Goal: Task Accomplishment & Management: Use online tool/utility

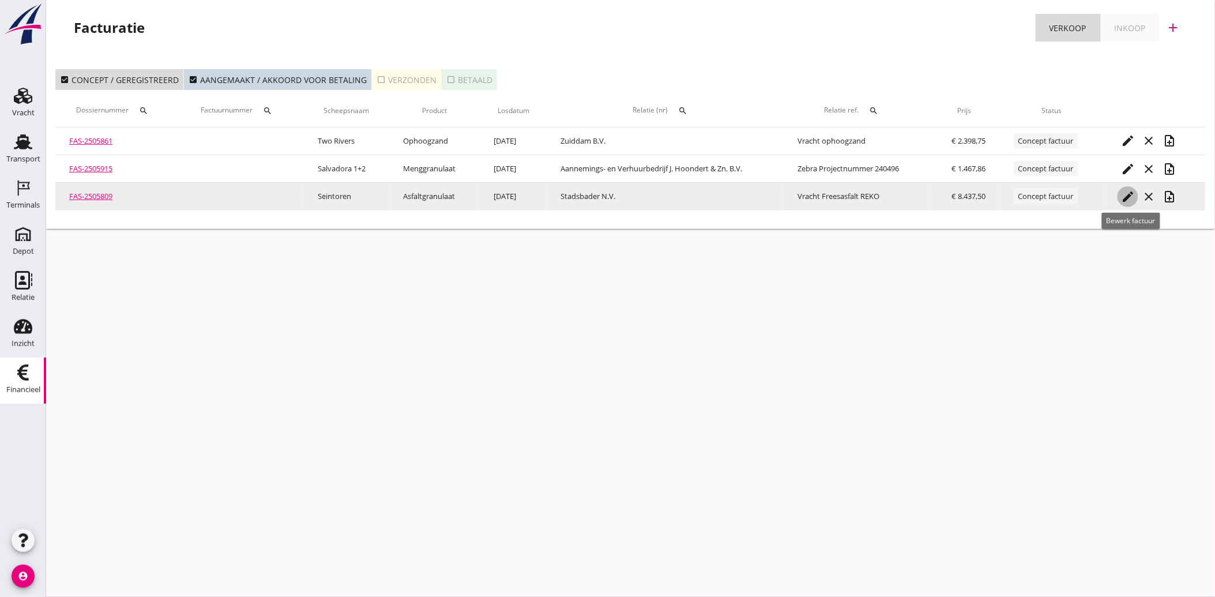
click at [1125, 194] on icon "edit" at bounding box center [1128, 197] width 14 height 14
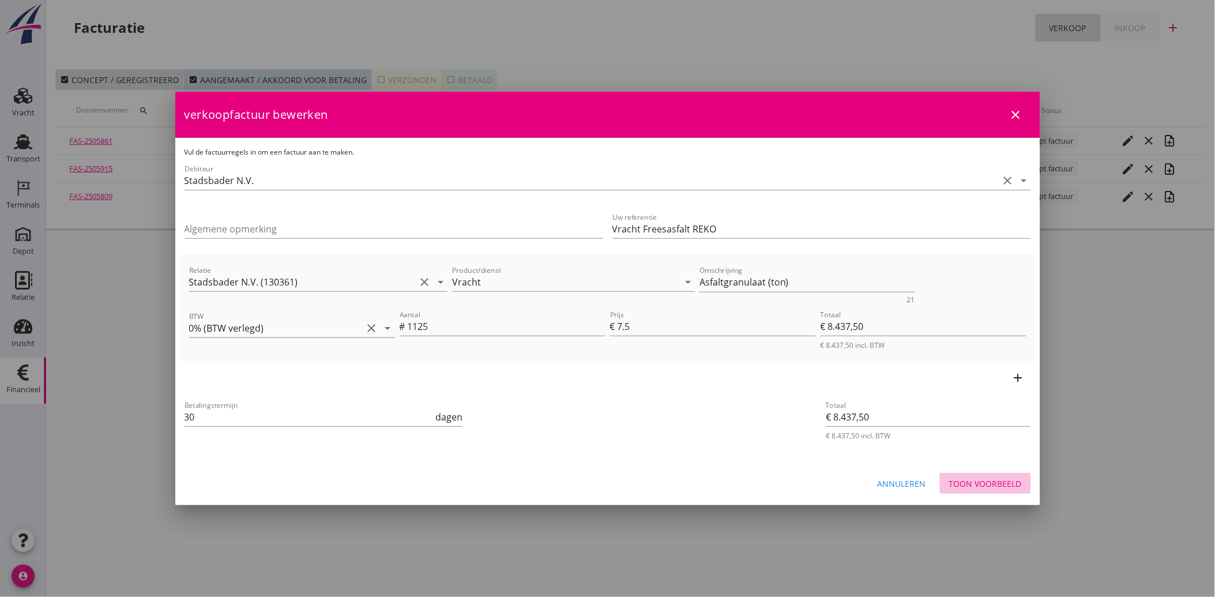
click at [982, 479] on div "Toon voorbeeld" at bounding box center [985, 483] width 73 height 12
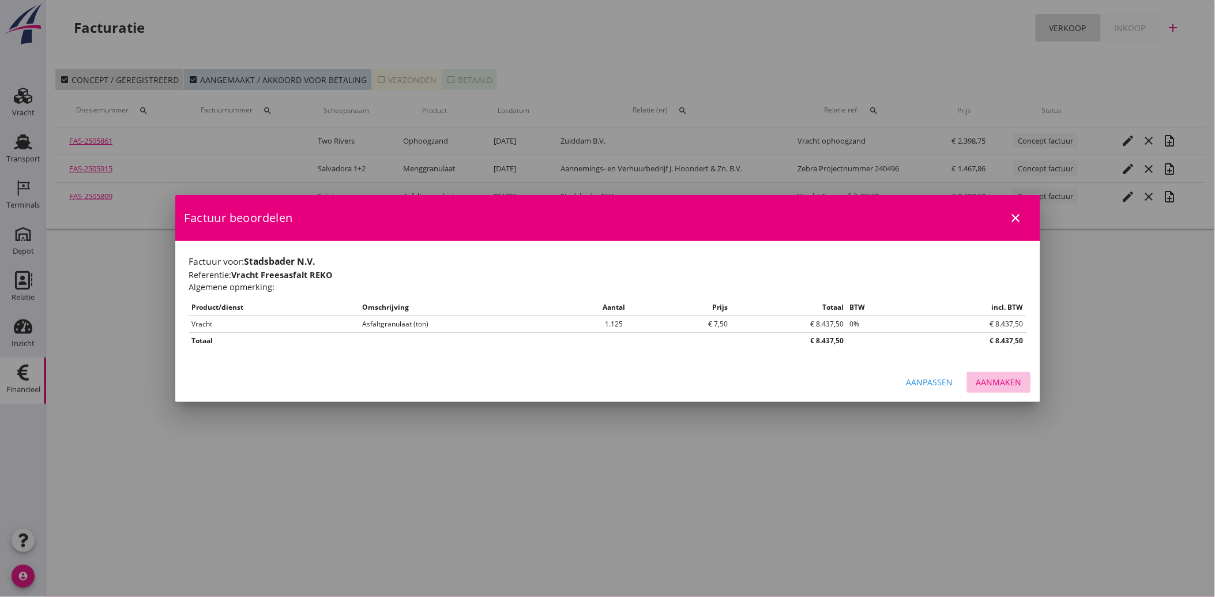
click at [990, 380] on div "Aanmaken" at bounding box center [999, 382] width 46 height 12
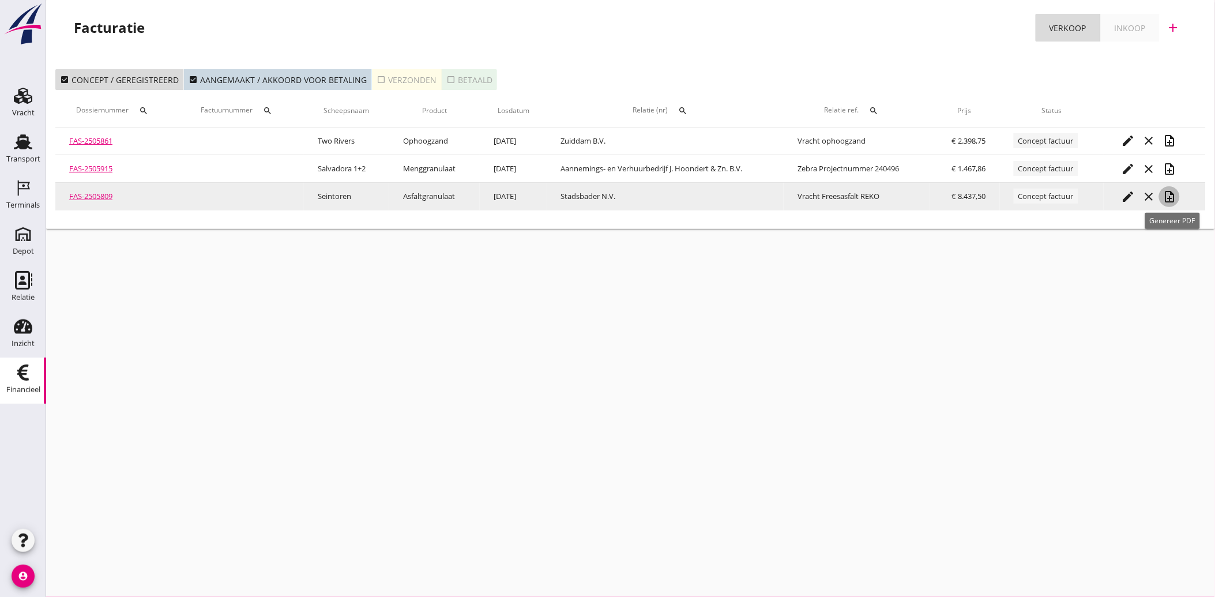
click at [1174, 195] on icon "note_add" at bounding box center [1169, 197] width 14 height 14
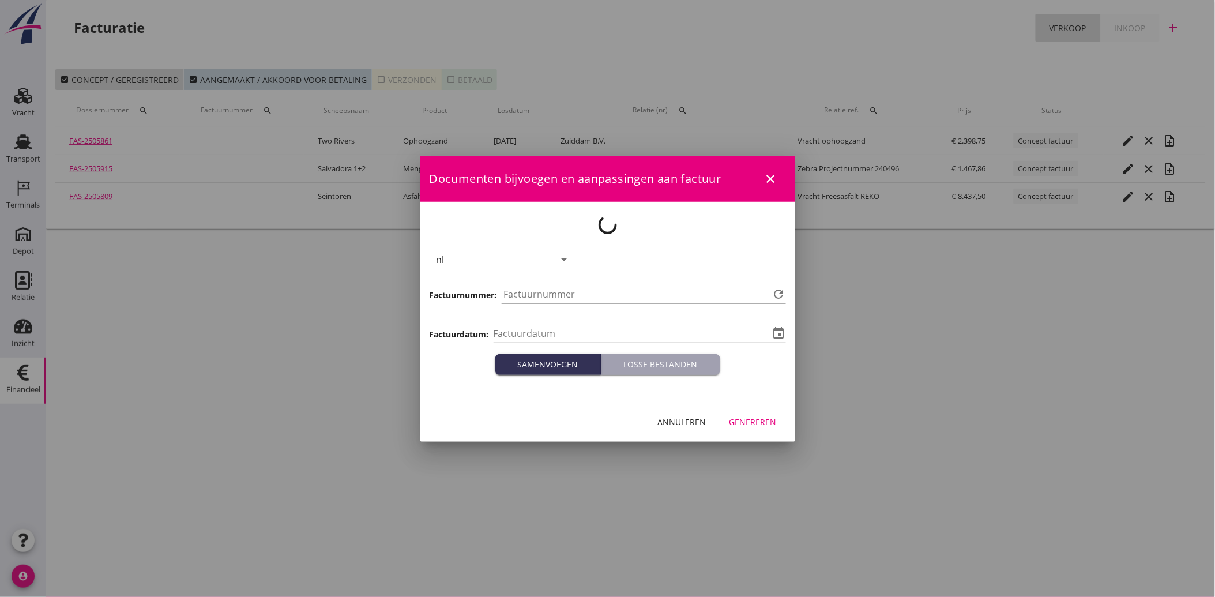
type input "[DATE]"
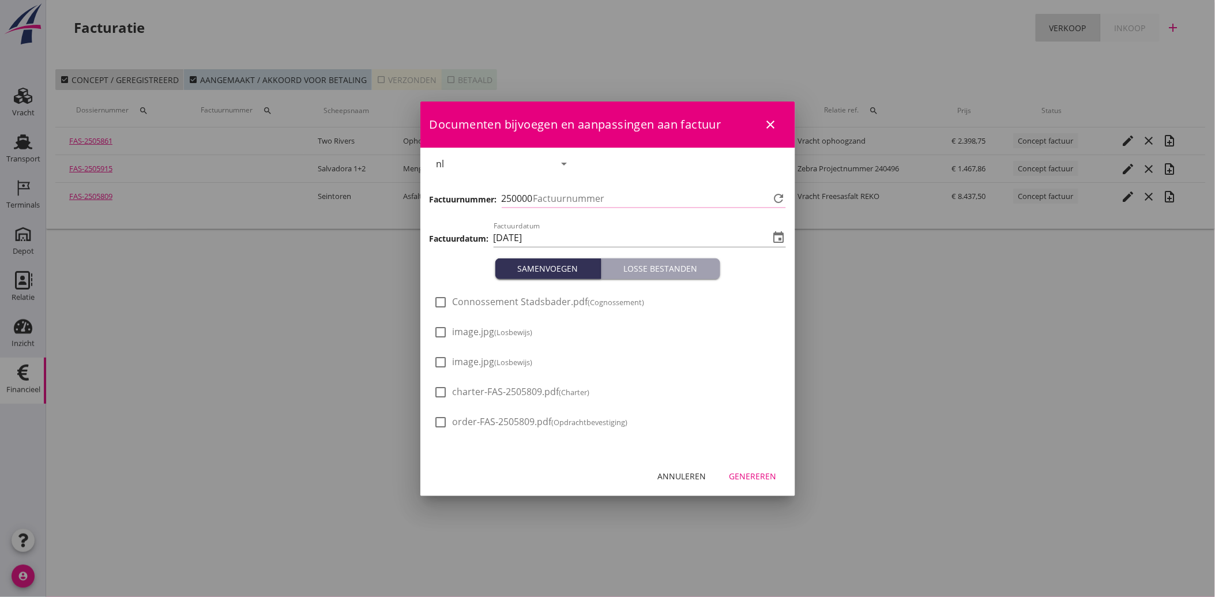
type input "4088"
click at [445, 338] on div at bounding box center [441, 332] width 20 height 20
checkbox input "true"
drag, startPoint x: 442, startPoint y: 365, endPoint x: 516, endPoint y: 395, distance: 80.5
click at [442, 366] on div at bounding box center [441, 362] width 20 height 20
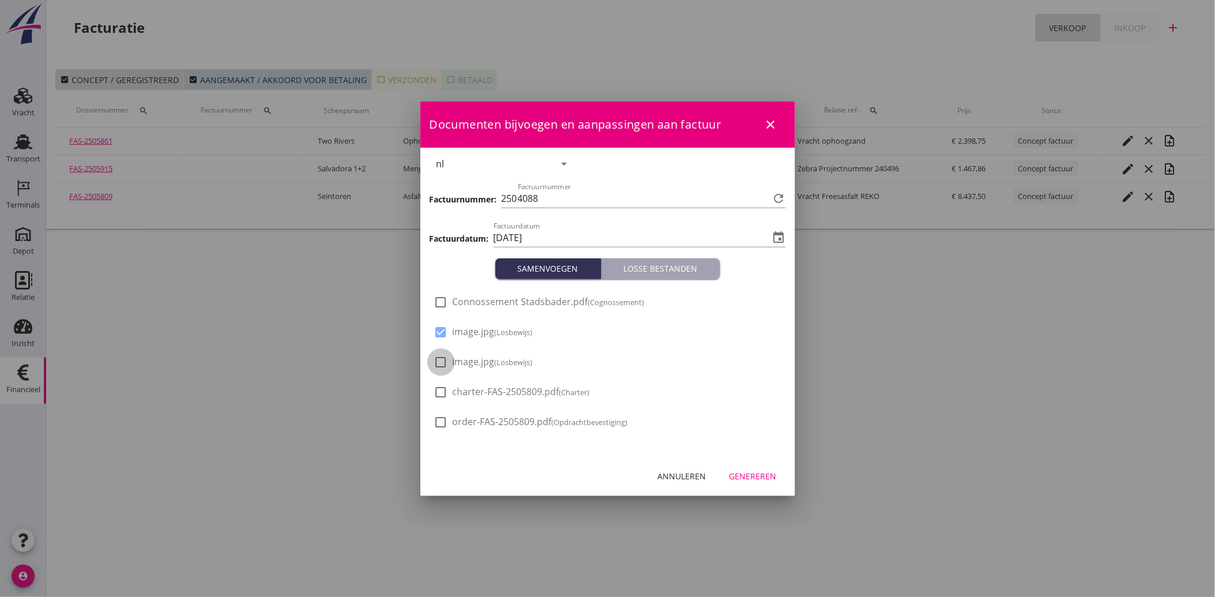
checkbox input "true"
click at [756, 469] on button "Genereren" at bounding box center [753, 476] width 66 height 21
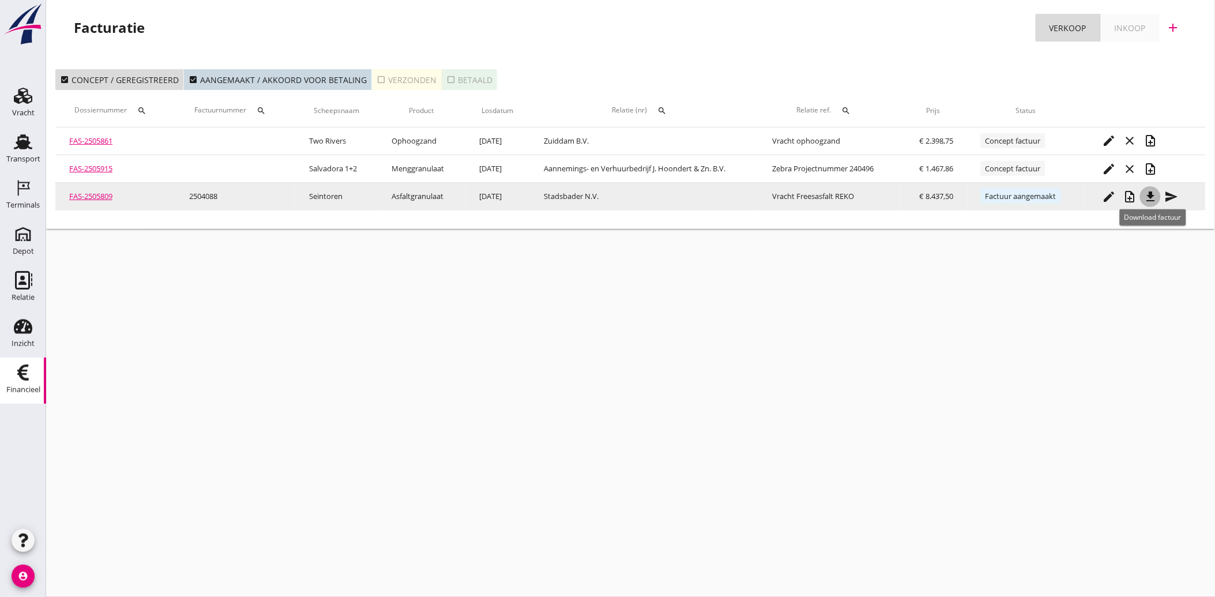
click at [1151, 197] on icon "file_download" at bounding box center [1150, 197] width 14 height 14
click at [1181, 198] on div "send" at bounding box center [1170, 197] width 21 height 14
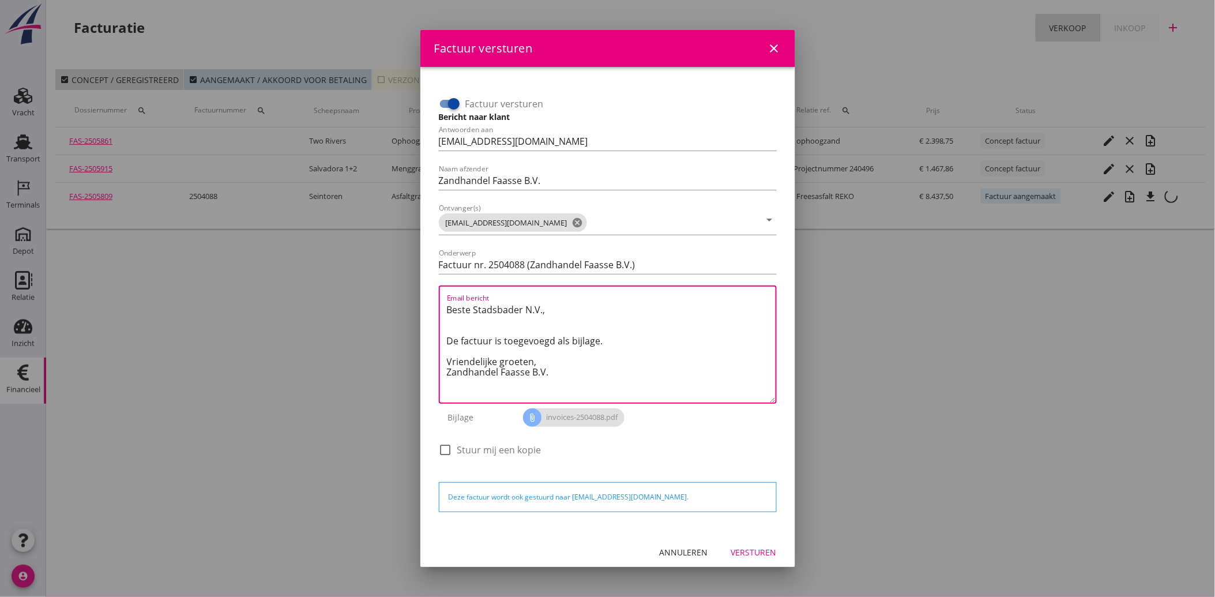
drag, startPoint x: 555, startPoint y: 371, endPoint x: 422, endPoint y: 296, distance: 152.3
click at [422, 296] on div "Factuur versturen Bericht naar klant Antwoorden aan [EMAIL_ADDRESS][DOMAIN_NAME…" at bounding box center [607, 300] width 375 height 466
paste textarea "Geachte heer/mevrouw, Hierbij zenden wij u onze factuur i.v.m. de door ons aan …"
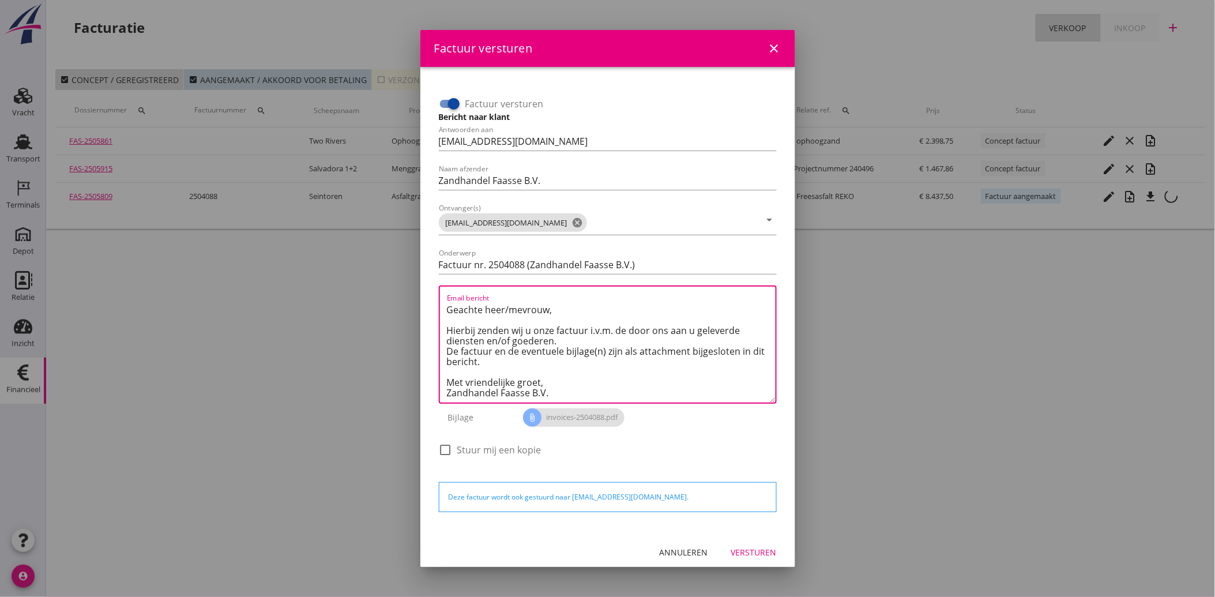
type textarea "Geachte heer/mevrouw, Hierbij zenden wij u onze factuur i.v.m. de door ons aan …"
click at [751, 552] on div "Versturen" at bounding box center [754, 552] width 46 height 12
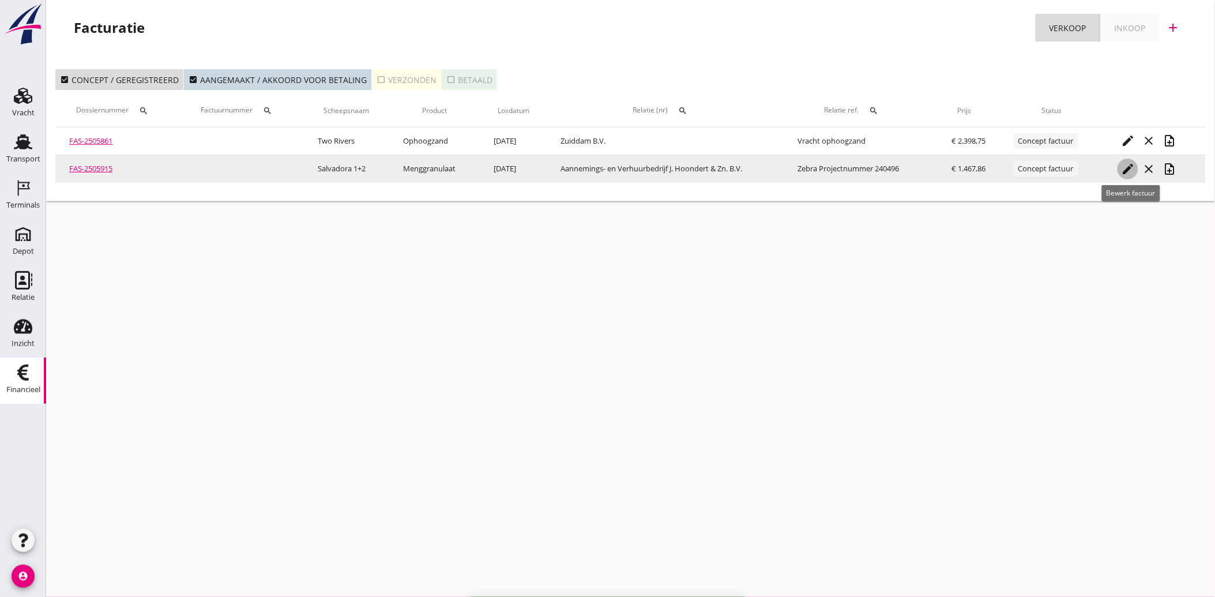
click at [1132, 168] on icon "edit" at bounding box center [1128, 169] width 14 height 14
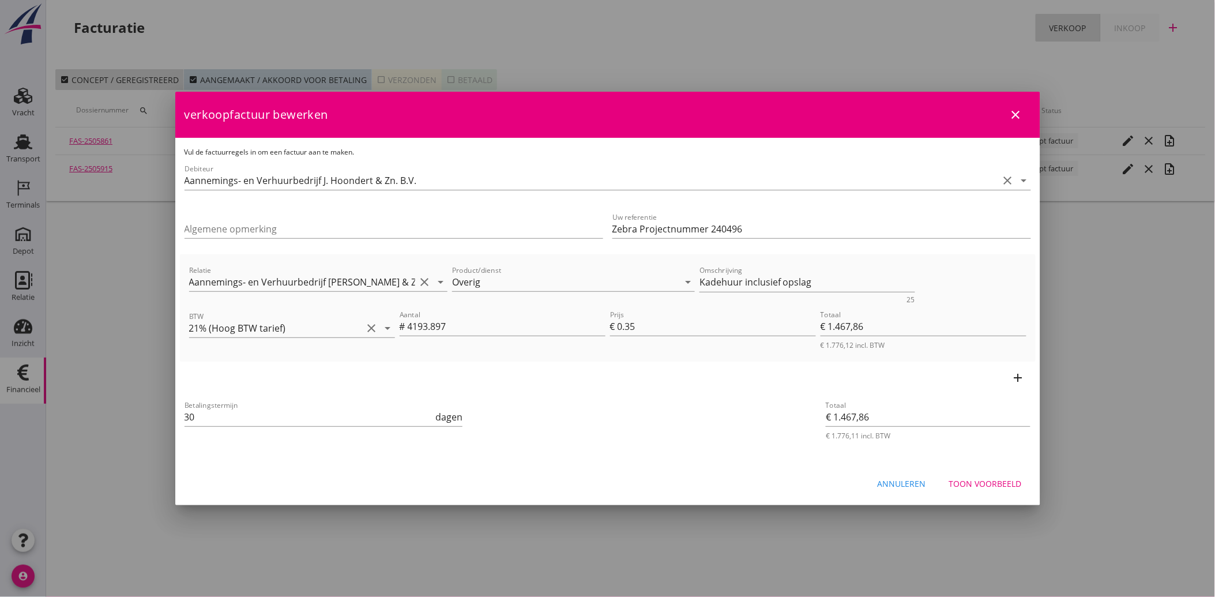
click at [918, 480] on div "Annuleren" at bounding box center [901, 483] width 48 height 12
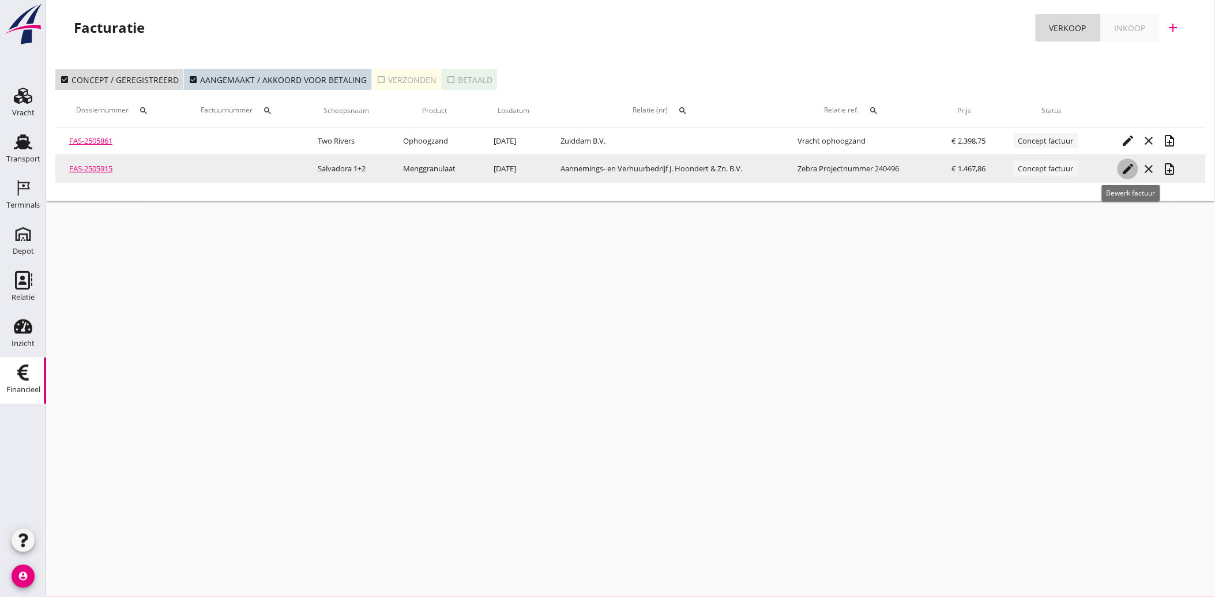
click at [1124, 169] on icon "edit" at bounding box center [1128, 169] width 14 height 14
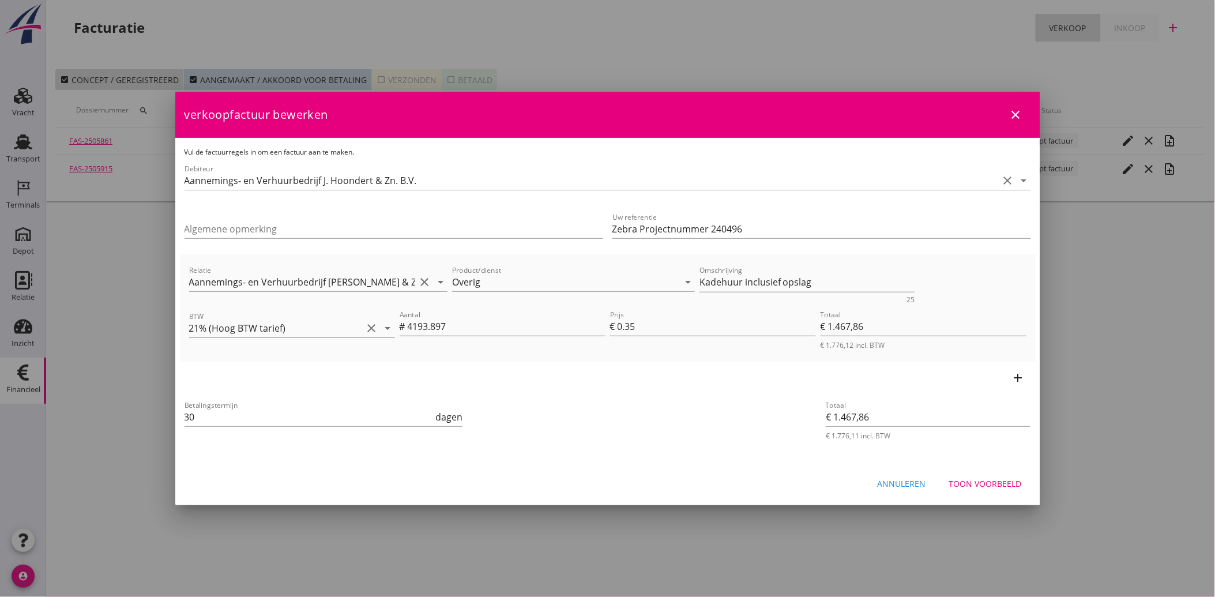
click at [915, 477] on div "Annuleren" at bounding box center [901, 483] width 48 height 12
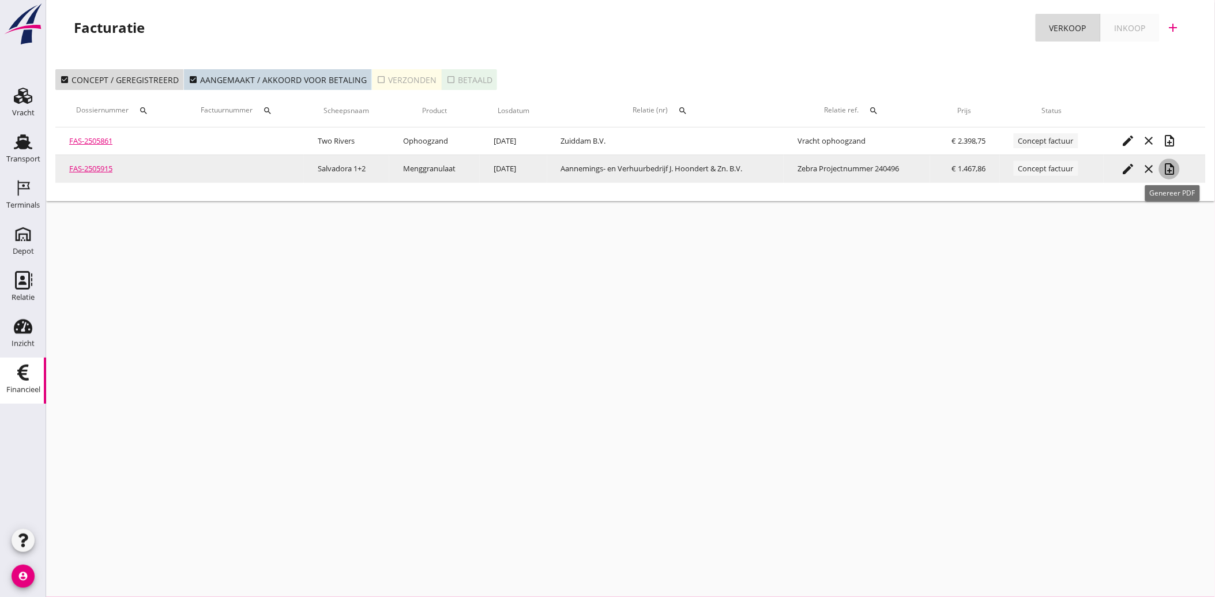
click at [1169, 165] on icon "note_add" at bounding box center [1169, 169] width 14 height 14
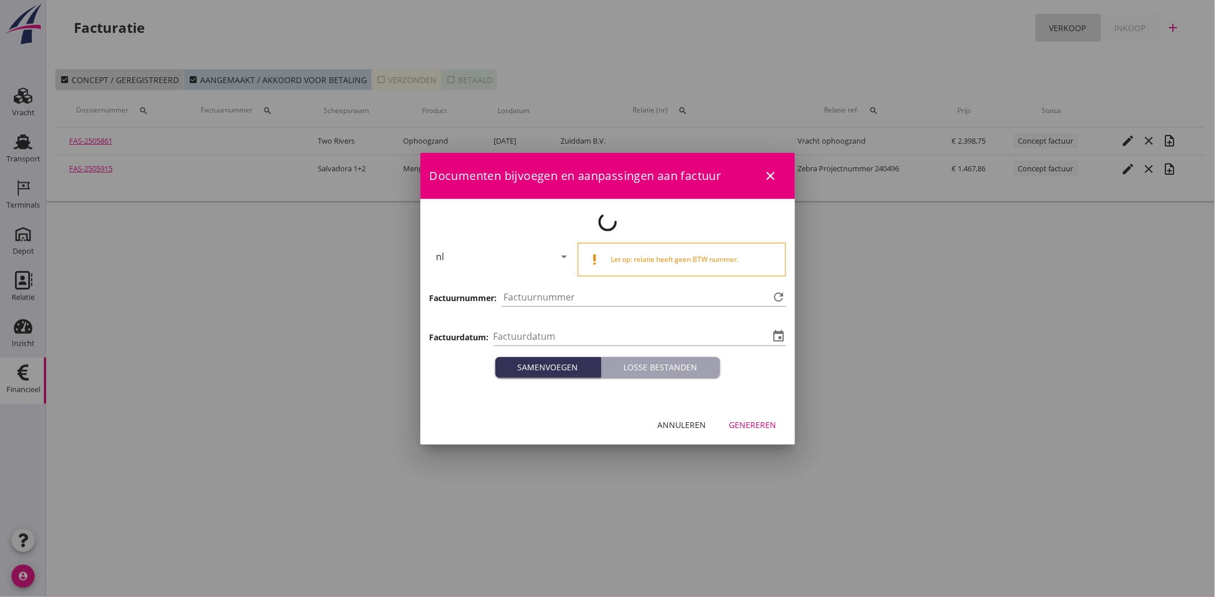
type input "[DATE]"
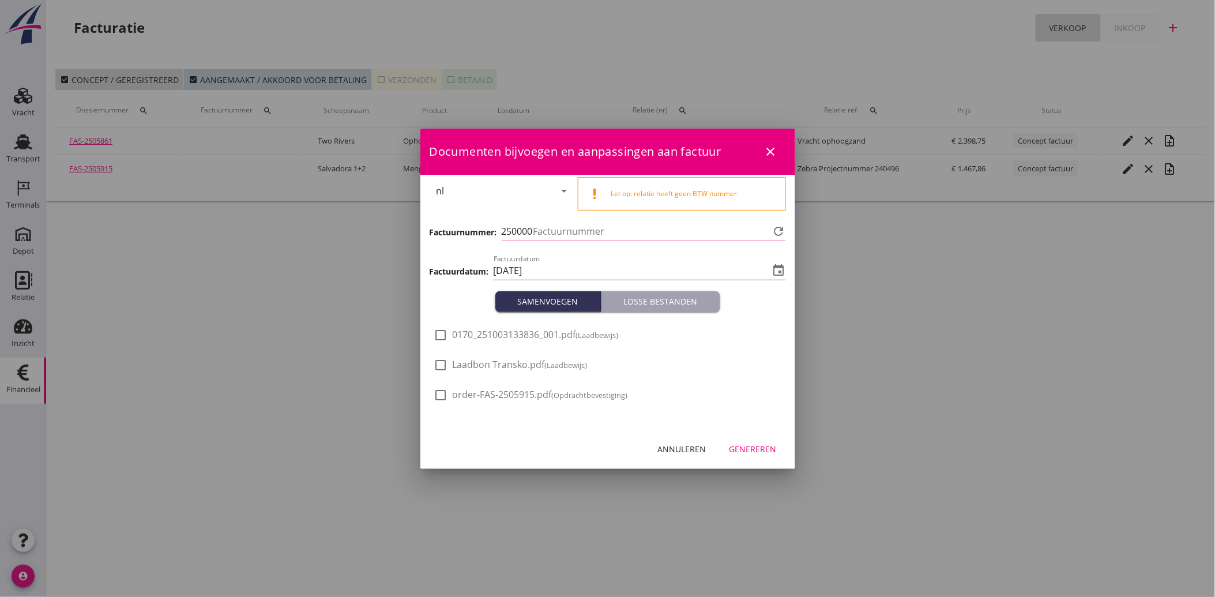
type input "4089"
drag, startPoint x: 469, startPoint y: 362, endPoint x: 492, endPoint y: 371, distance: 24.6
click at [469, 363] on span "Laadbon Transko.pdf (Laadbewijs)" at bounding box center [520, 365] width 135 height 12
checkbox input "true"
click at [759, 451] on div "Genereren" at bounding box center [752, 449] width 47 height 12
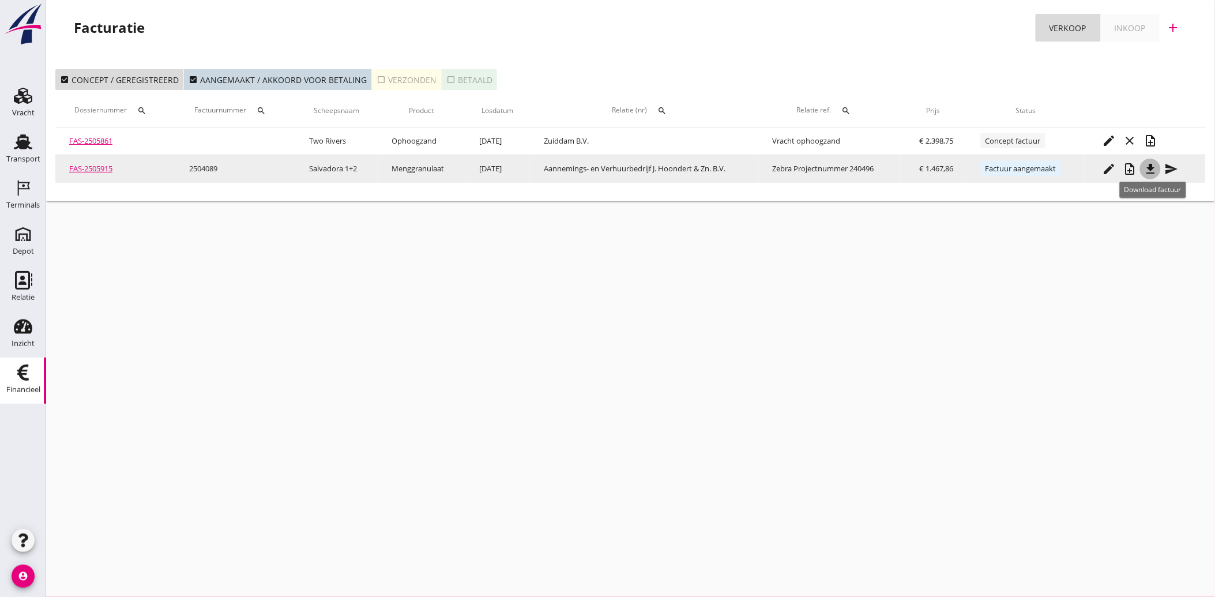
click at [1156, 169] on icon "file_download" at bounding box center [1150, 169] width 14 height 14
click at [1174, 166] on icon "send" at bounding box center [1171, 169] width 14 height 14
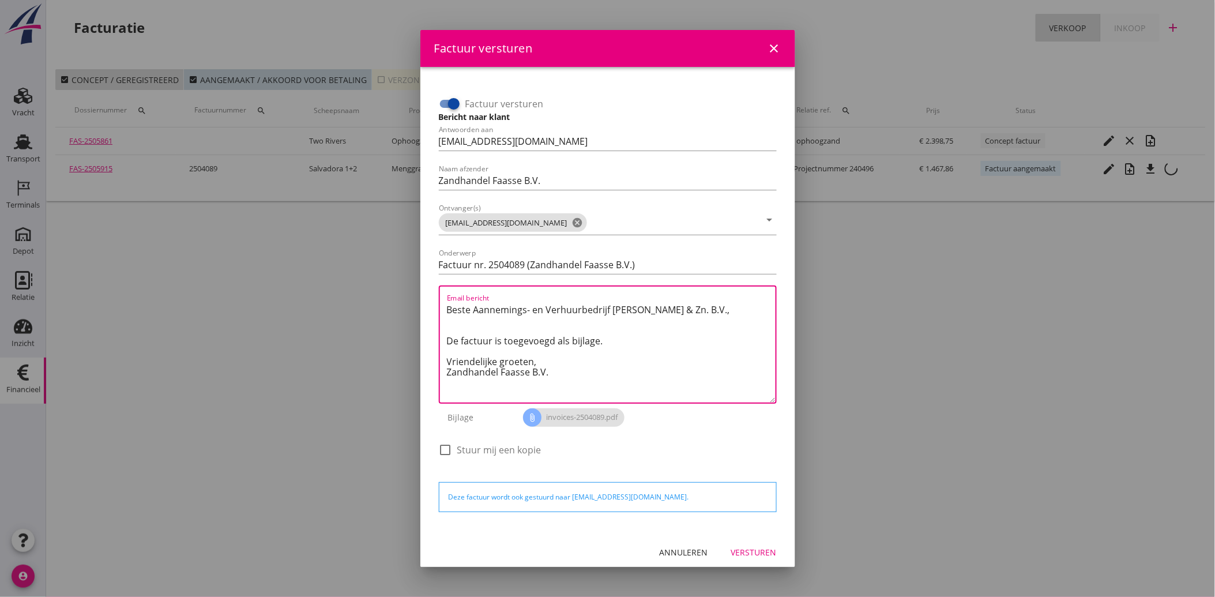
drag, startPoint x: 557, startPoint y: 373, endPoint x: 428, endPoint y: 296, distance: 150.2
click at [428, 296] on div "Factuur versturen Bericht naar klant Antwoorden aan [EMAIL_ADDRESS][DOMAIN_NAME…" at bounding box center [607, 300] width 375 height 466
paste textarea "Geachte heer/mevrouw, Hierbij zenden wij u onze factuur i.v.m. de door ons aan …"
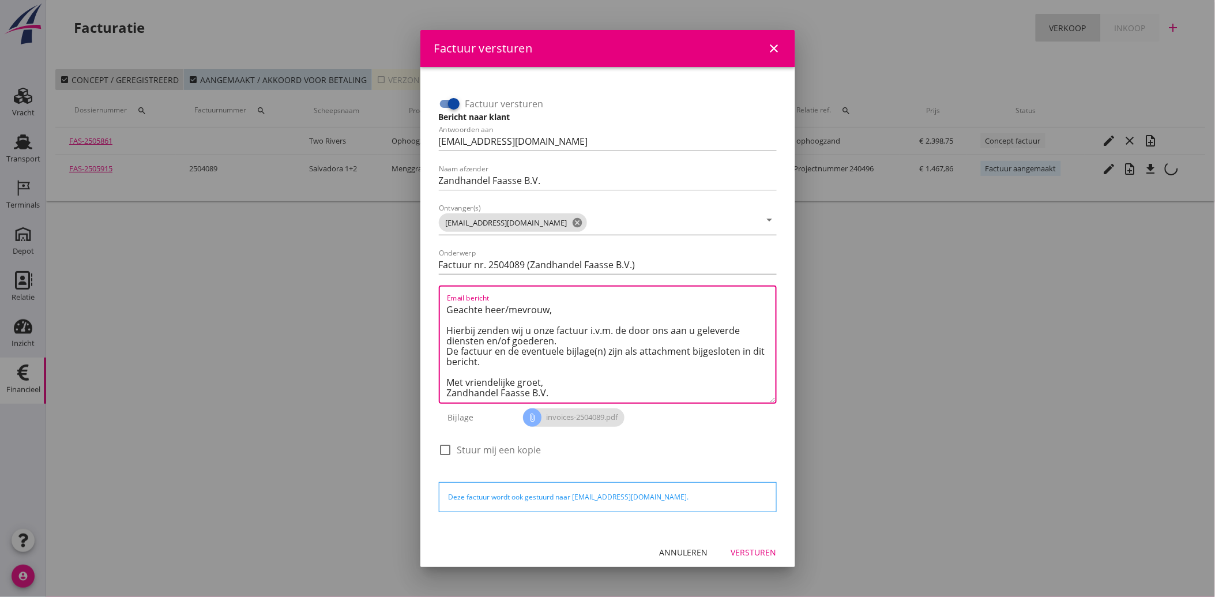
type textarea "Geachte heer/mevrouw, Hierbij zenden wij u onze factuur i.v.m. de door ons aan …"
click at [737, 552] on div "Versturen" at bounding box center [754, 552] width 46 height 12
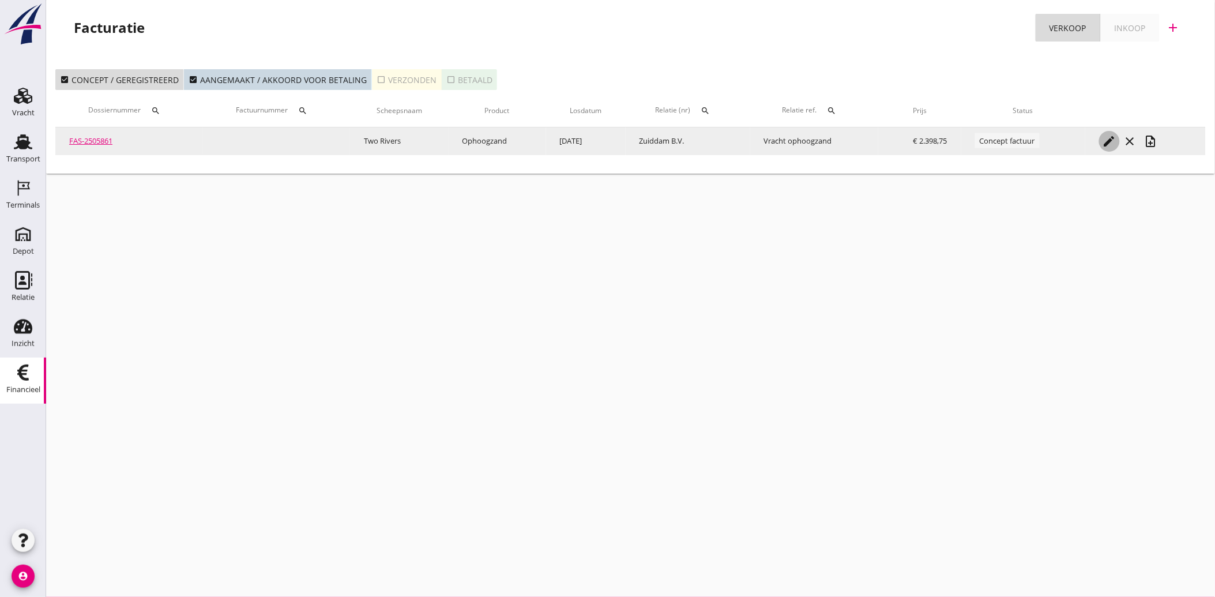
click at [1111, 135] on icon "edit" at bounding box center [1109, 141] width 14 height 14
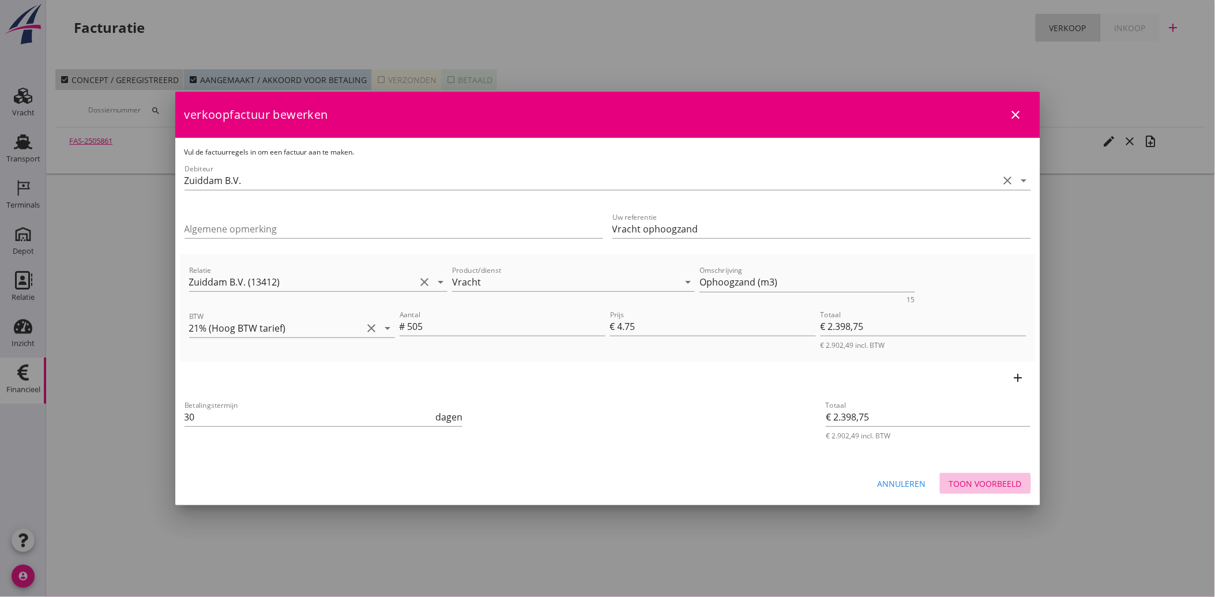
click at [971, 481] on div "Toon voorbeeld" at bounding box center [985, 483] width 73 height 12
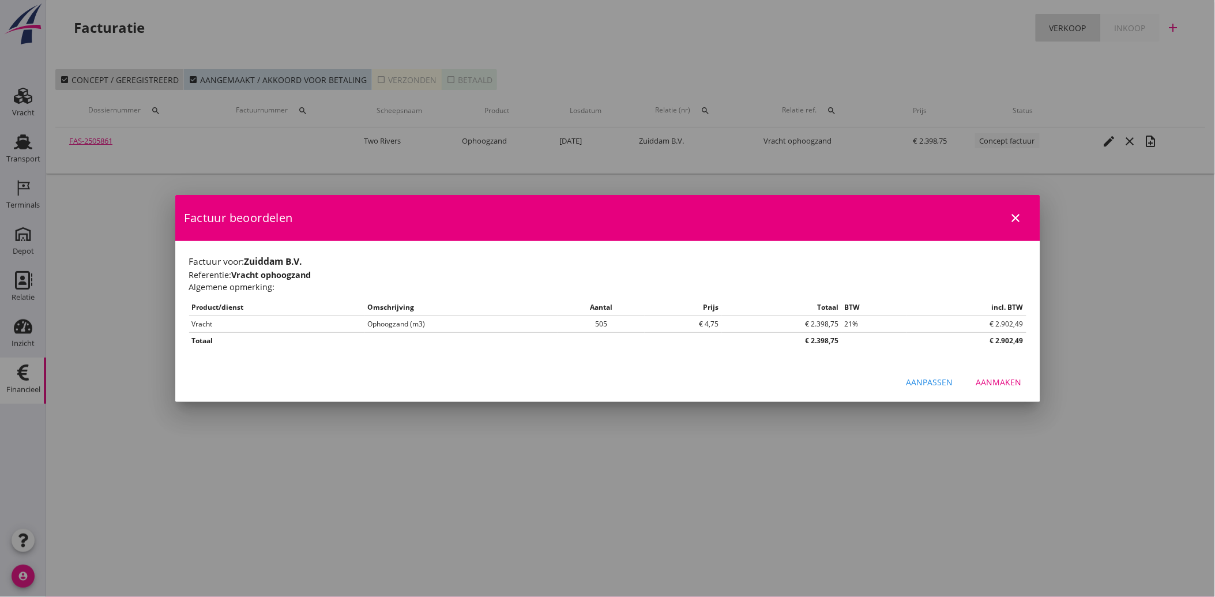
click at [999, 376] on div "Aanmaken" at bounding box center [999, 382] width 46 height 12
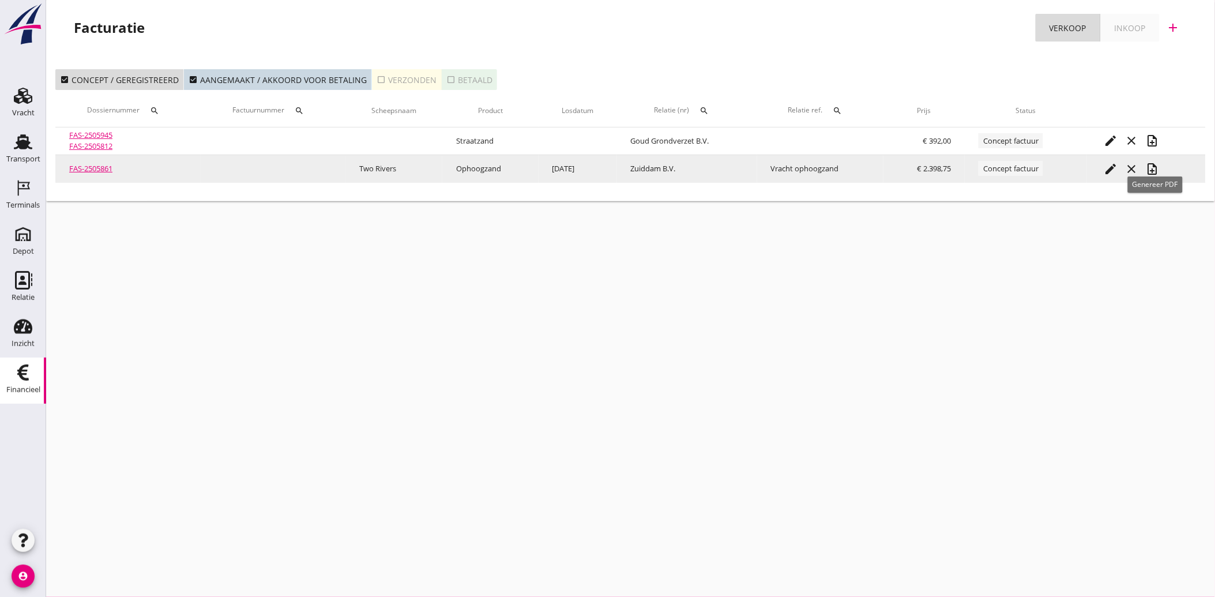
click at [1159, 165] on icon "note_add" at bounding box center [1152, 169] width 14 height 14
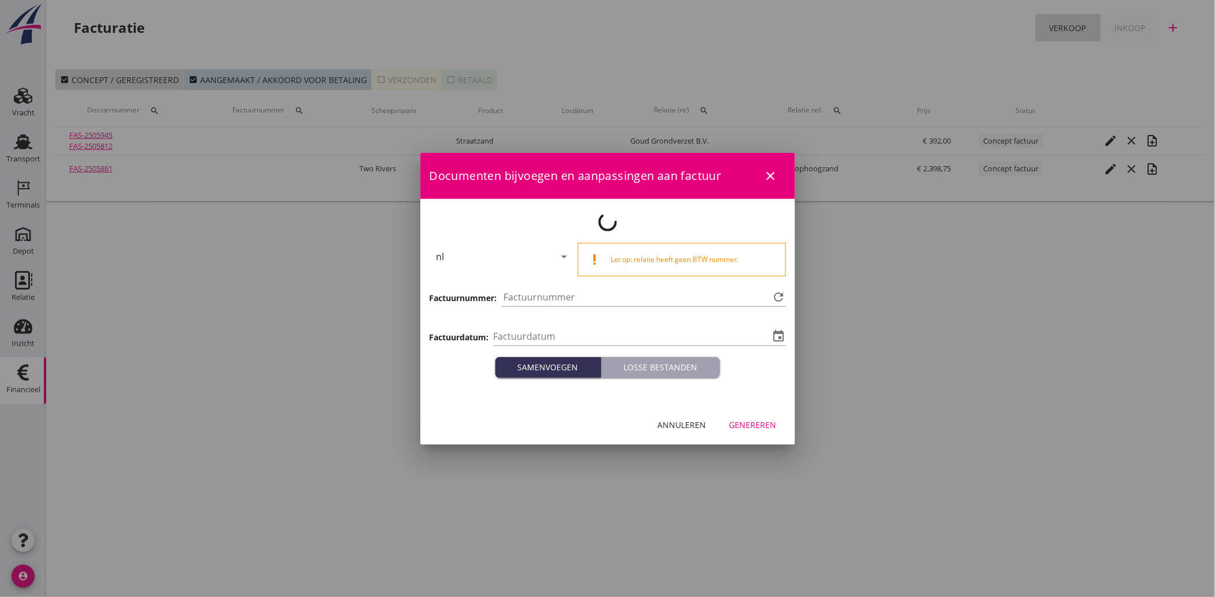
type input "[DATE]"
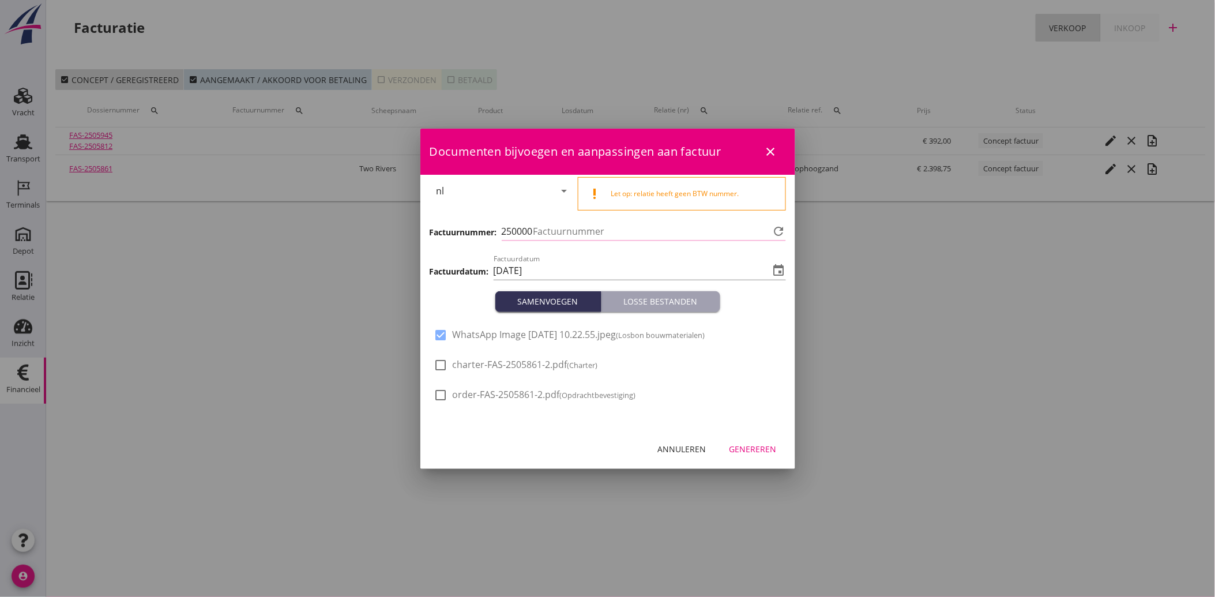
type input "4090"
click at [747, 450] on div "Genereren" at bounding box center [752, 449] width 47 height 12
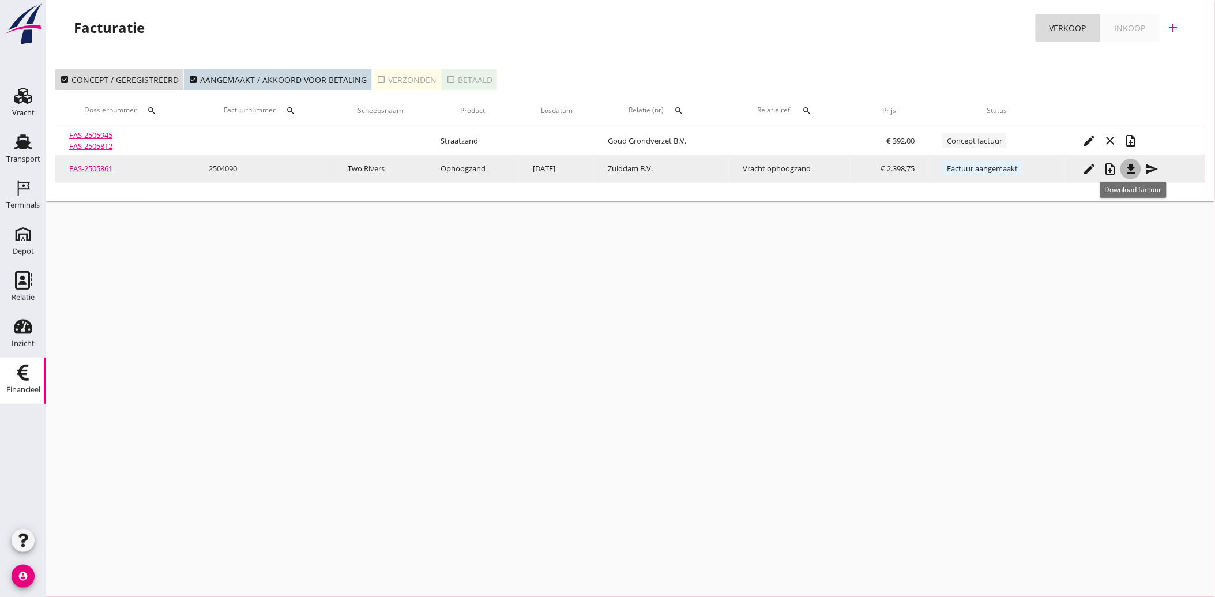
click at [1136, 165] on icon "file_download" at bounding box center [1130, 169] width 14 height 14
click at [1153, 168] on icon "send" at bounding box center [1151, 169] width 14 height 14
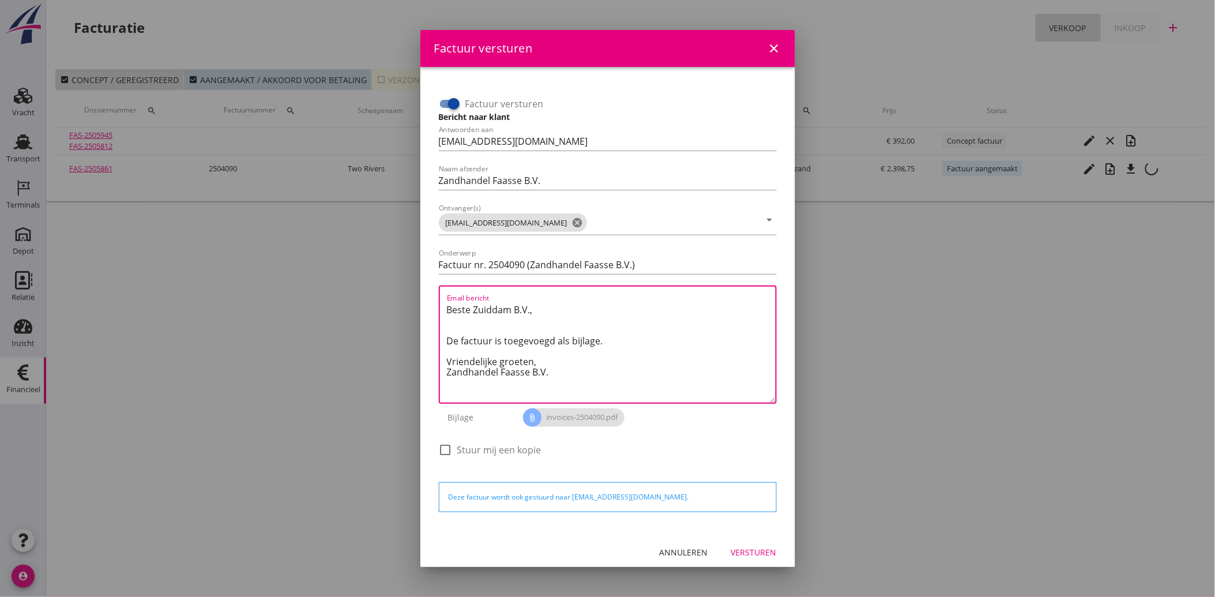
drag, startPoint x: 570, startPoint y: 375, endPoint x: 406, endPoint y: 278, distance: 189.9
click at [406, 278] on div "Factuur versturen close Factuur versturen Bericht naar klant Antwoorden aan [EM…" at bounding box center [607, 298] width 1215 height 597
paste textarea "Geachte heer/mevrouw, Hierbij zenden wij u onze factuur i.v.m. de door ons aan …"
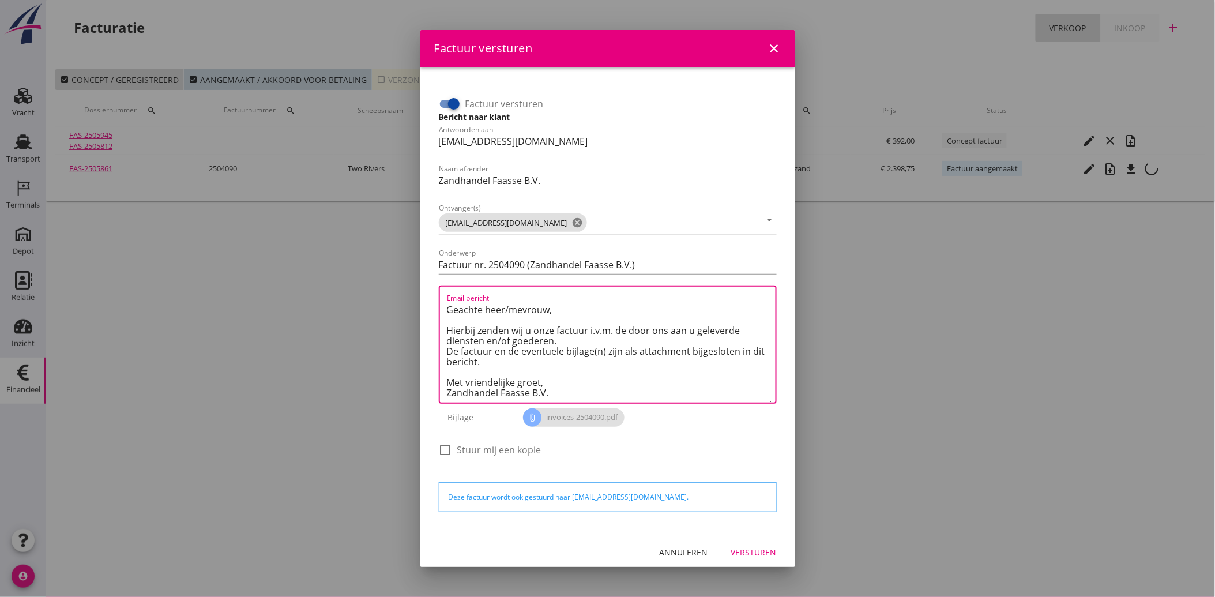
type textarea "Geachte heer/mevrouw, Hierbij zenden wij u onze factuur i.v.m. de door ons aan …"
click at [748, 548] on div "Versturen" at bounding box center [754, 552] width 46 height 12
